Goal: Navigation & Orientation: Find specific page/section

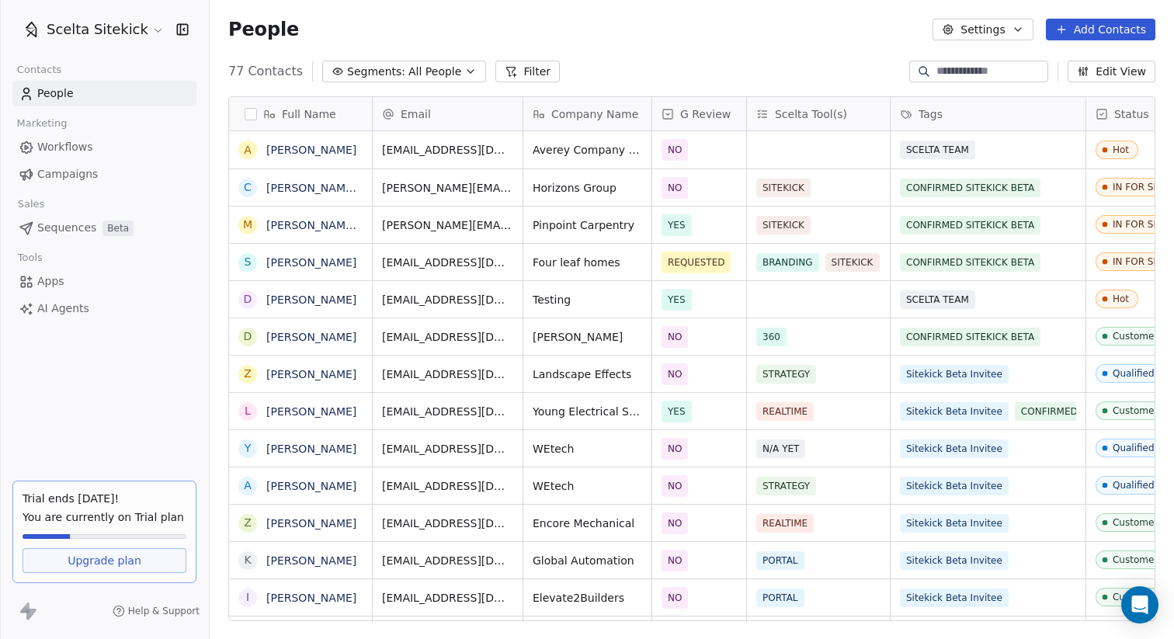
scroll to position [562, 964]
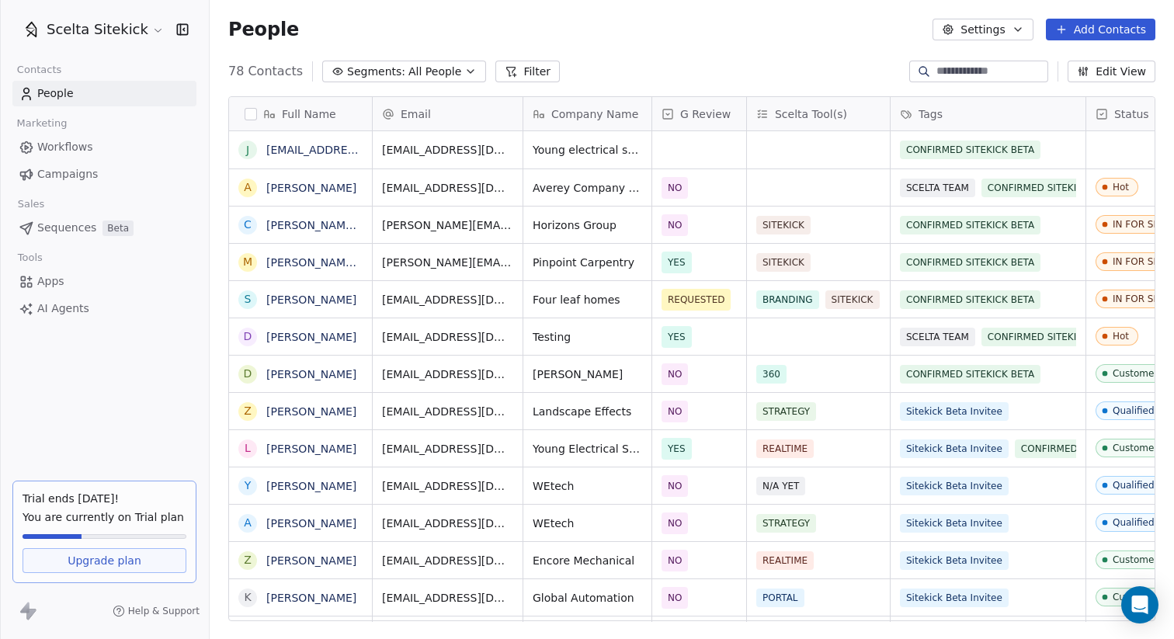
scroll to position [562, 964]
click at [798, 157] on div "grid" at bounding box center [818, 149] width 143 height 37
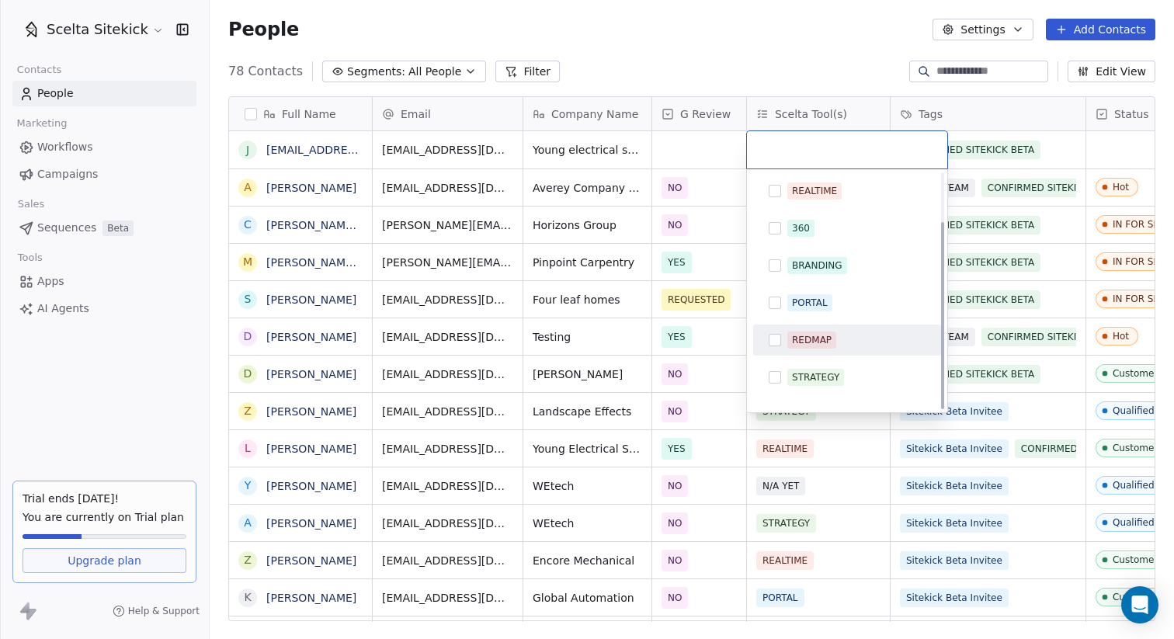
scroll to position [61, 0]
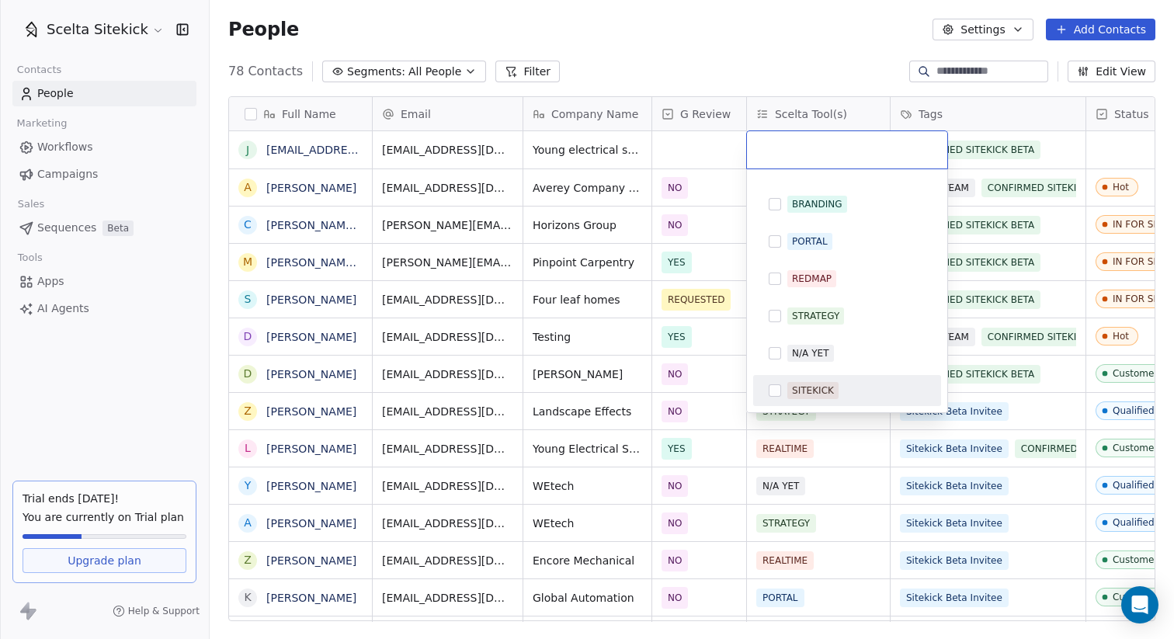
click at [792, 393] on div "SITEKICK" at bounding box center [813, 391] width 42 height 14
click at [822, 63] on html "Scelta Sitekick Contacts People Marketing Workflows Campaigns Sales Sequences B…" at bounding box center [587, 319] width 1174 height 639
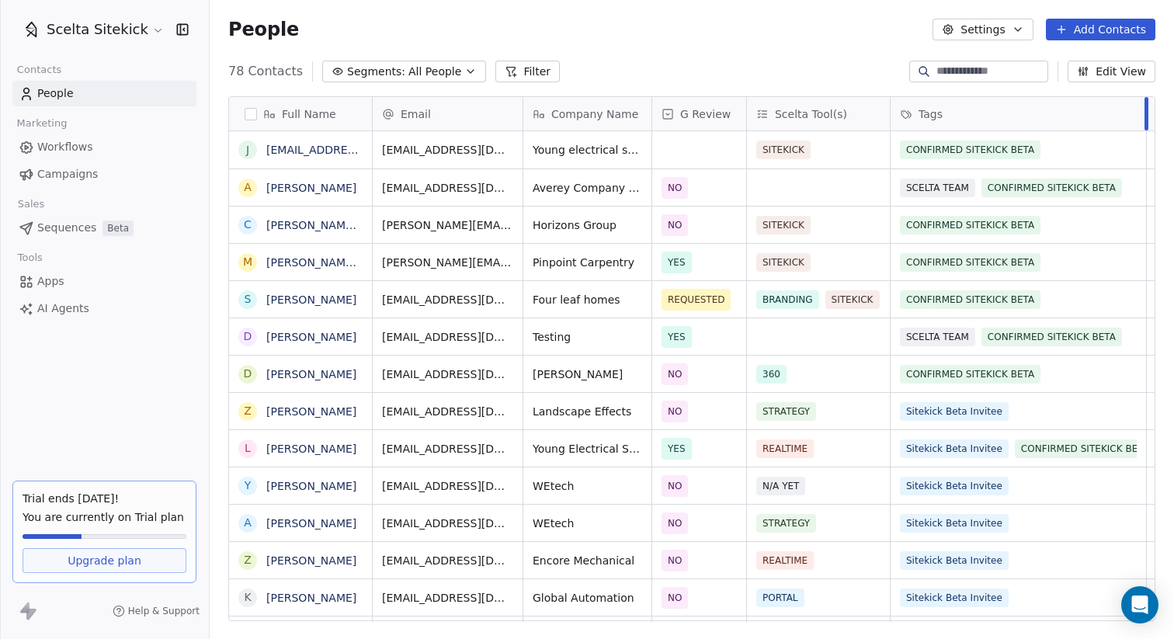
drag, startPoint x: 1084, startPoint y: 110, endPoint x: 1167, endPoint y: 109, distance: 83.1
click at [1166, 109] on div "Full Name j [EMAIL_ADDRESS][DOMAIN_NAME] A [PERSON_NAME] c [PERSON_NAME][EMAIL_…" at bounding box center [692, 365] width 964 height 562
click at [686, 146] on div "grid" at bounding box center [699, 149] width 94 height 37
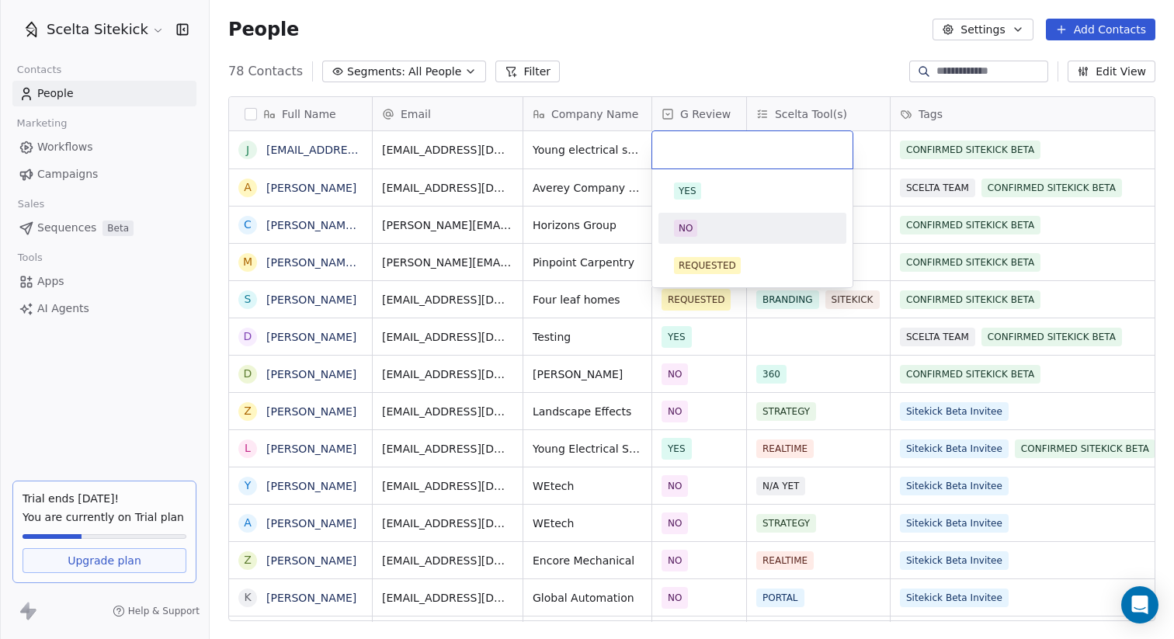
click at [687, 235] on span "NO" at bounding box center [685, 228] width 23 height 17
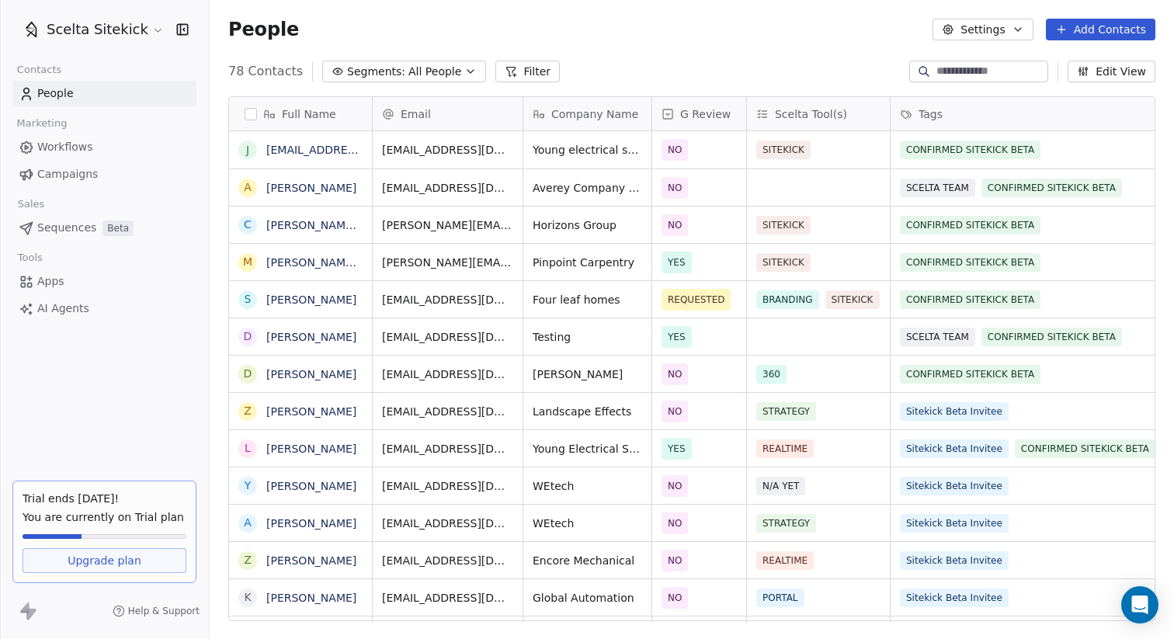
click at [694, 65] on div "78 Contacts Segments: All People Filter Edit View" at bounding box center [692, 71] width 964 height 25
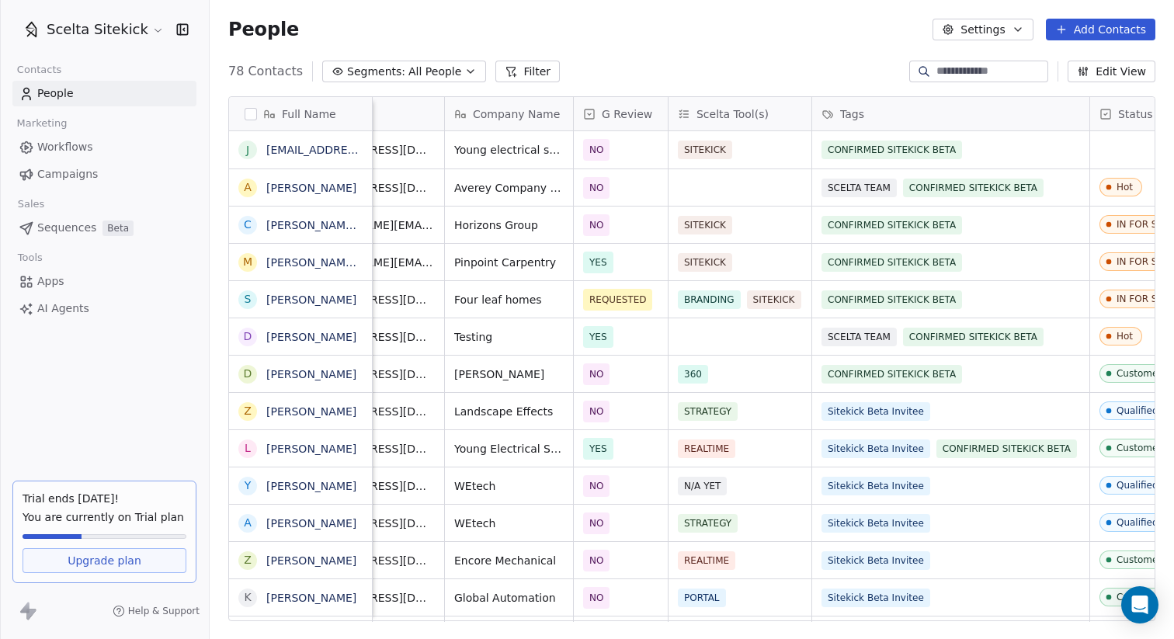
scroll to position [0, 0]
